Goal: Task Accomplishment & Management: Manage account settings

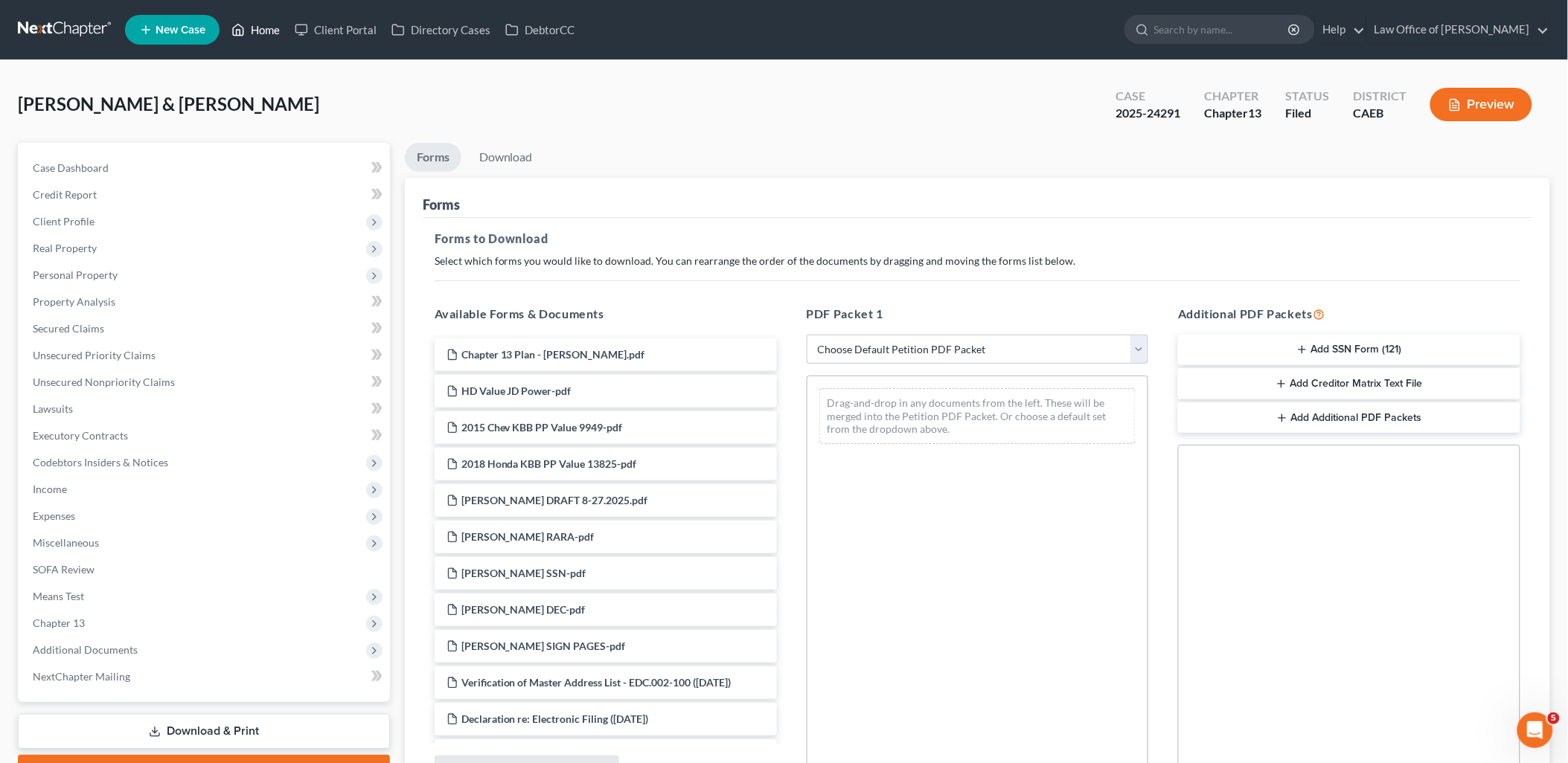
click at [265, 26] on link "Home" at bounding box center [256, 30] width 63 height 27
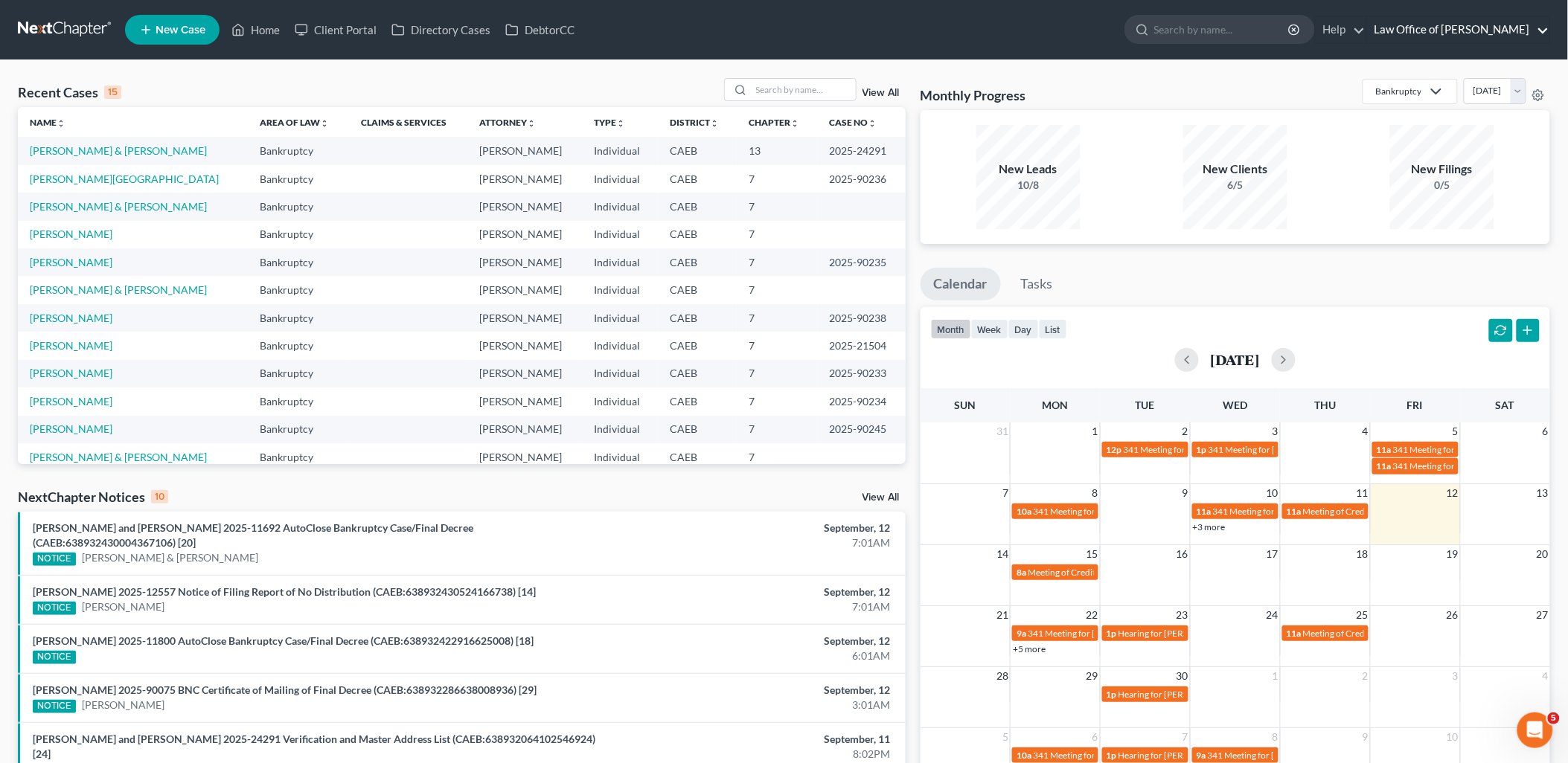
click at [1469, 38] on link "Law Office of [PERSON_NAME]" at bounding box center [1458, 30] width 182 height 27
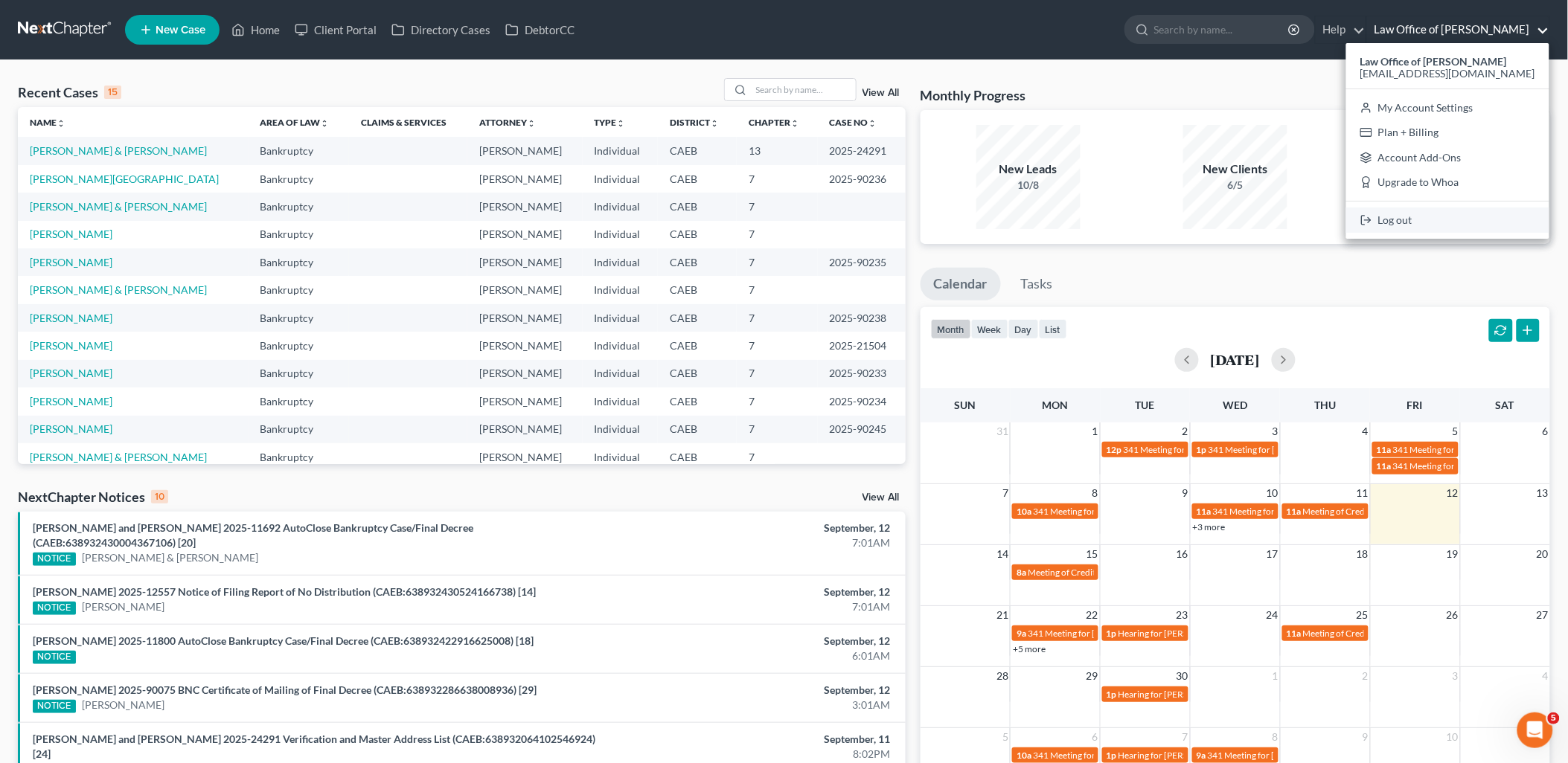
click at [1460, 224] on link "Log out" at bounding box center [1448, 220] width 203 height 25
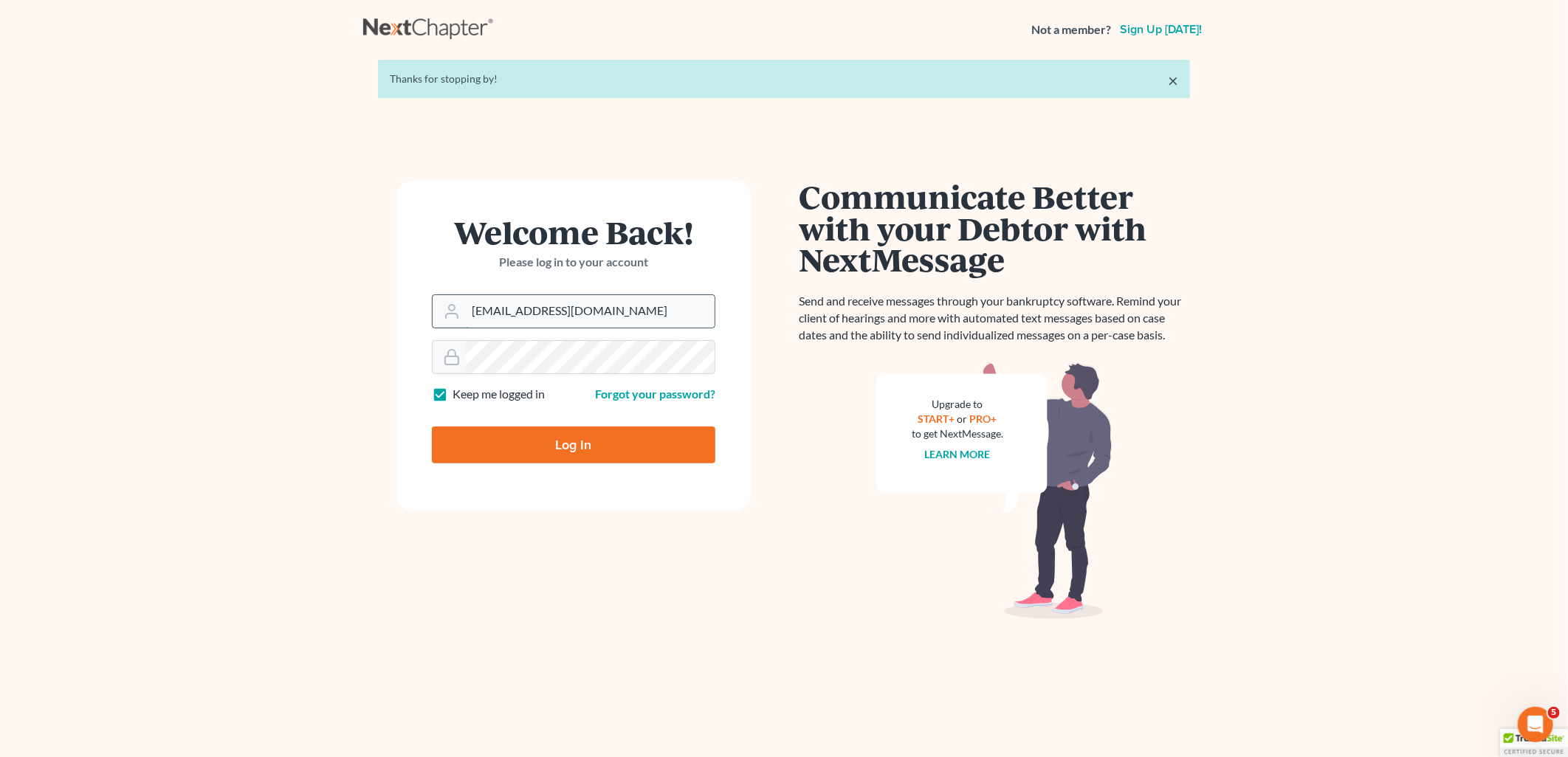
click at [611, 311] on input "[EMAIL_ADDRESS][DOMAIN_NAME]" at bounding box center [591, 311] width 249 height 32
type input "[PERSON_NAME][EMAIL_ADDRESS][DOMAIN_NAME]"
click at [535, 460] on input "Log In" at bounding box center [574, 445] width 284 height 37
type input "Thinking..."
